Goal: Information Seeking & Learning: Find specific fact

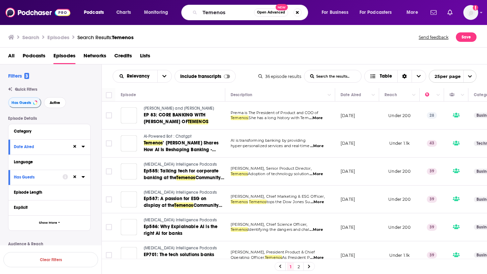
click at [197, 11] on div "Temenos Open Advanced New" at bounding box center [244, 13] width 127 height 16
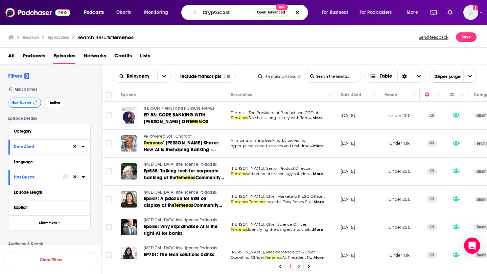
click at [39, 56] on span "Podcasts" at bounding box center [34, 57] width 23 height 14
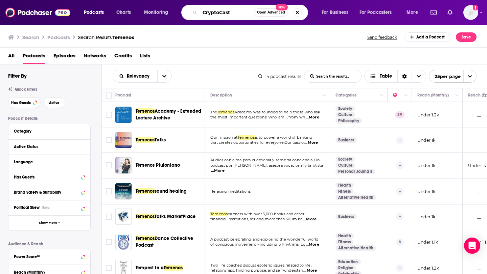
click at [248, 13] on input "CryptoCast" at bounding box center [227, 12] width 54 height 11
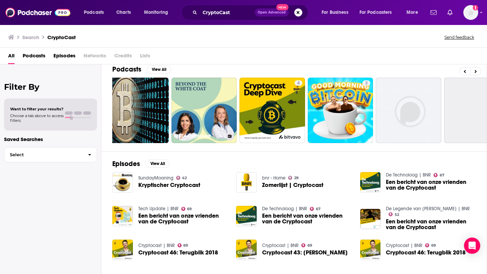
scroll to position [0, 246]
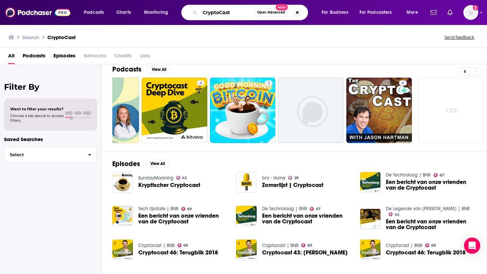
click at [237, 13] on input "CryptoCast" at bounding box center [227, 12] width 54 height 11
type input "Cryptocast city am"
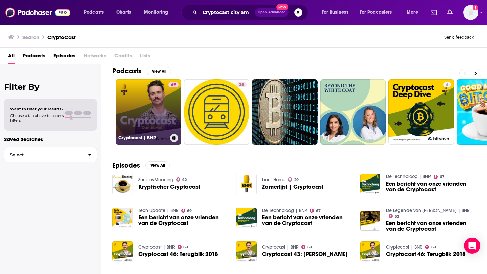
scroll to position [7, 0]
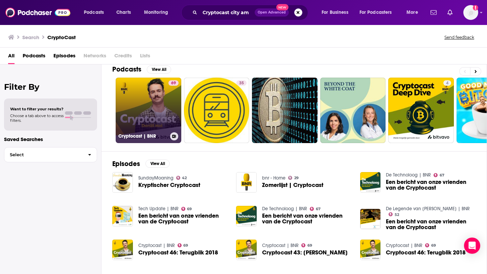
click at [161, 122] on link "69 Cryptocast | BNR" at bounding box center [149, 111] width 66 height 66
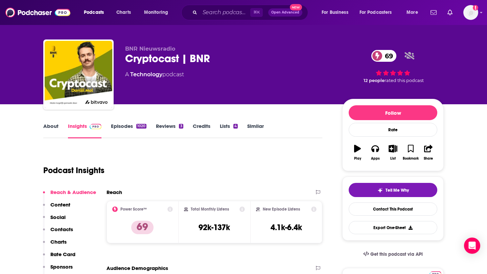
scroll to position [5, 0]
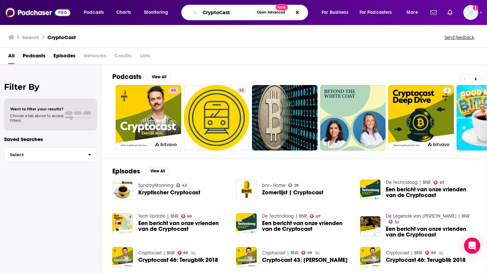
drag, startPoint x: 240, startPoint y: 15, endPoint x: 182, endPoint y: 10, distance: 57.4
click at [182, 10] on div "CryptoCast Open Advanced New" at bounding box center [244, 13] width 127 height 16
type input "City AM"
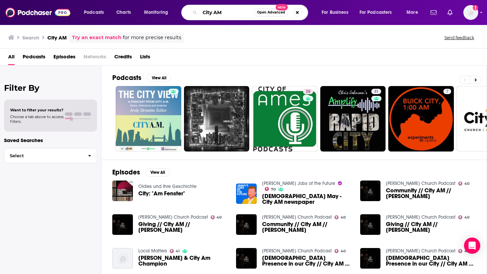
drag, startPoint x: 228, startPoint y: 12, endPoint x: 185, endPoint y: 12, distance: 42.9
click at [185, 12] on div "City AM Open Advanced New" at bounding box center [244, 13] width 127 height 16
type input "gunnercooke"
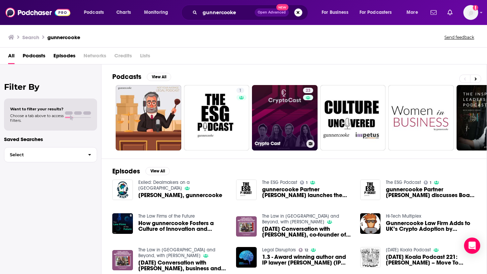
click at [260, 103] on link "23 Crypto Cast" at bounding box center [285, 118] width 66 height 66
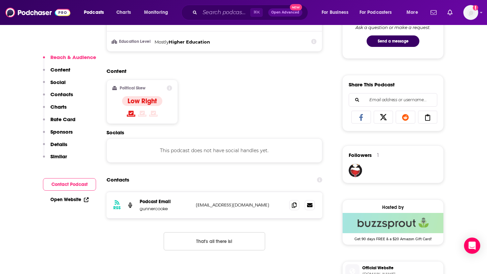
scroll to position [458, 0]
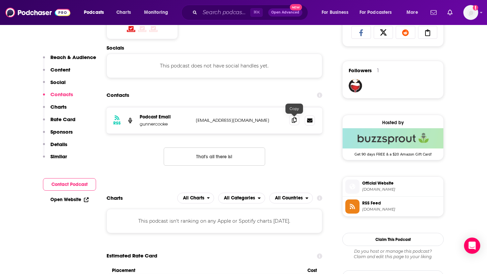
click at [293, 125] on span at bounding box center [294, 120] width 10 height 10
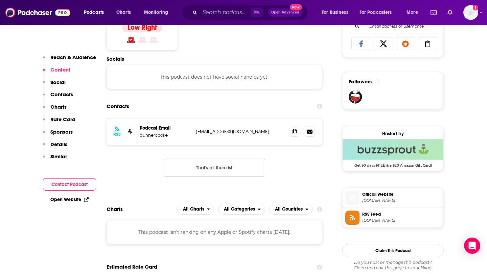
scroll to position [270, 0]
